Goal: Navigation & Orientation: Find specific page/section

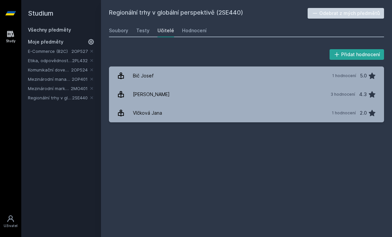
scroll to position [0, 0]
click at [144, 95] on div "[PERSON_NAME]" at bounding box center [151, 94] width 37 height 13
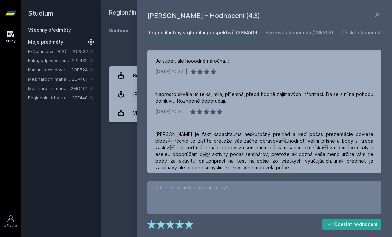
click at [274, 33] on div "Světová ekonomika (2SE202)" at bounding box center [299, 32] width 68 height 7
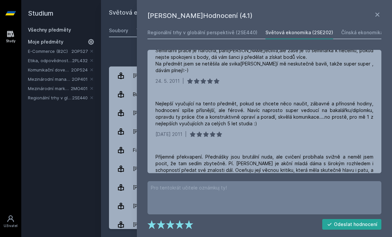
scroll to position [47, 0]
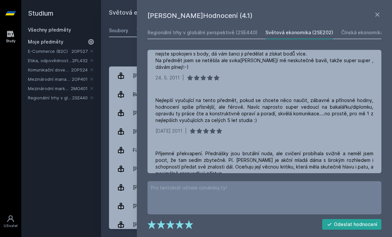
click at [172, 31] on div "Regionální trhy v globální perspektivě (2SE440)" at bounding box center [202, 32] width 110 height 7
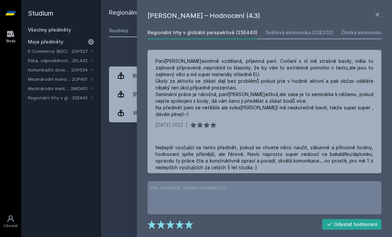
click at [374, 15] on icon at bounding box center [377, 15] width 8 height 8
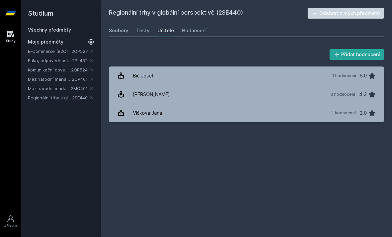
click at [188, 32] on div "Hodnocení" at bounding box center [194, 30] width 25 height 7
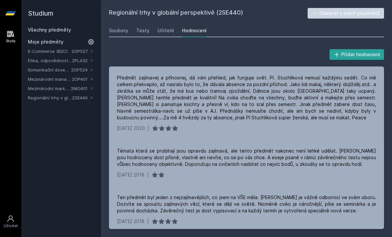
click at [119, 177] on div "[DATE] 2018" at bounding box center [131, 174] width 28 height 7
click at [126, 32] on div "Soubory" at bounding box center [118, 30] width 19 height 7
